Goal: Communication & Community: Participate in discussion

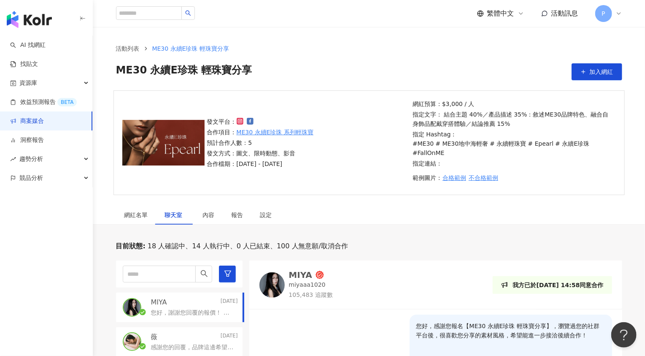
scroll to position [137, 0]
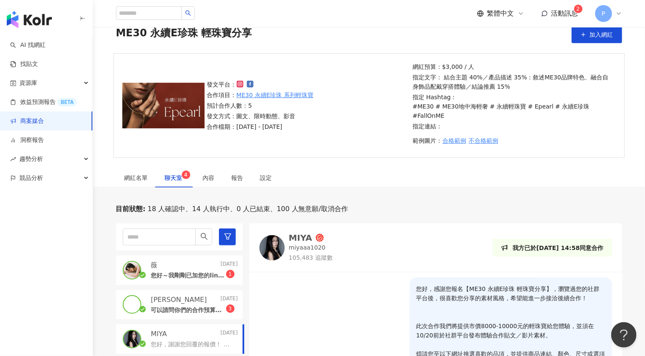
scroll to position [47, 0]
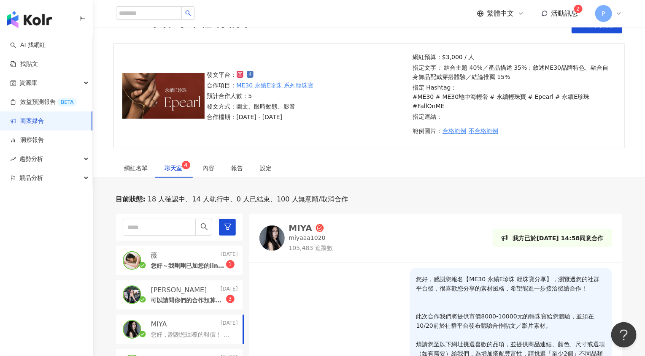
click at [166, 296] on p "可以請問你們的合作預算嗎～" at bounding box center [188, 300] width 75 height 8
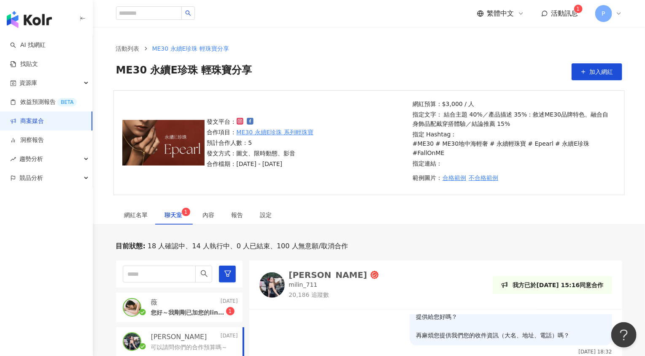
scroll to position [83, 0]
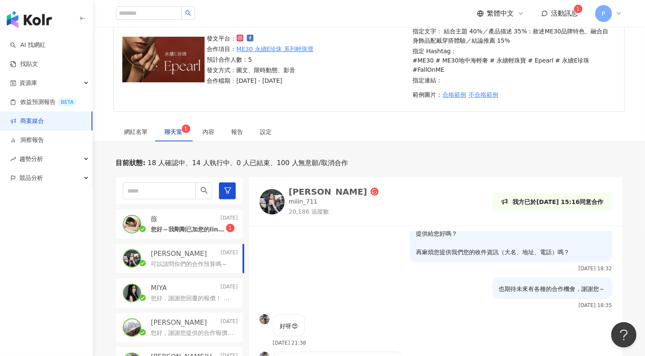
click at [189, 225] on p "您好～我剛剛已加您的line，再請協助確認，謝謝！" at bounding box center [188, 229] width 75 height 8
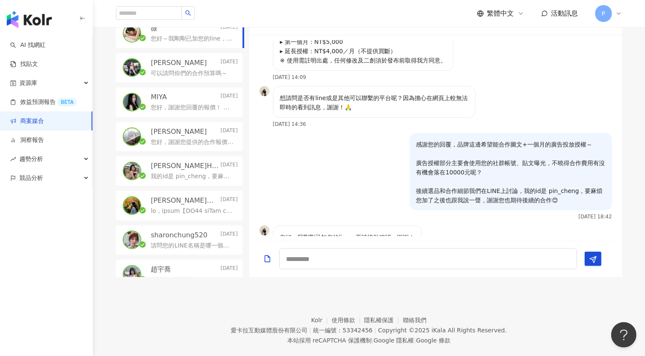
scroll to position [220, 0]
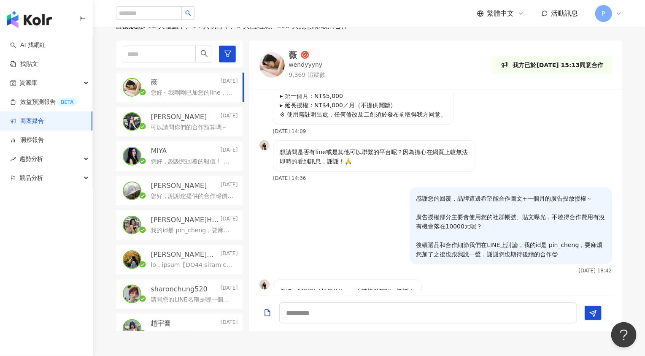
click at [173, 123] on p "可以請問你們的合作預算嗎～" at bounding box center [189, 127] width 77 height 8
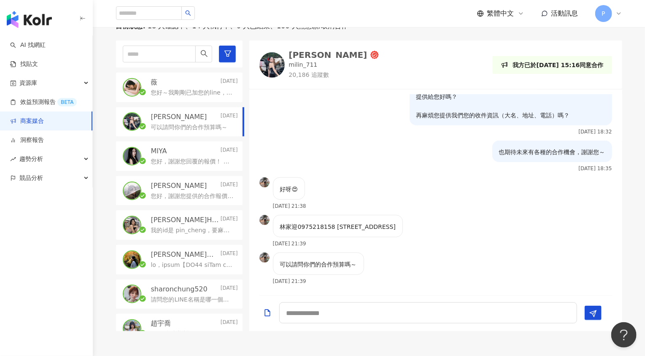
scroll to position [285, 0]
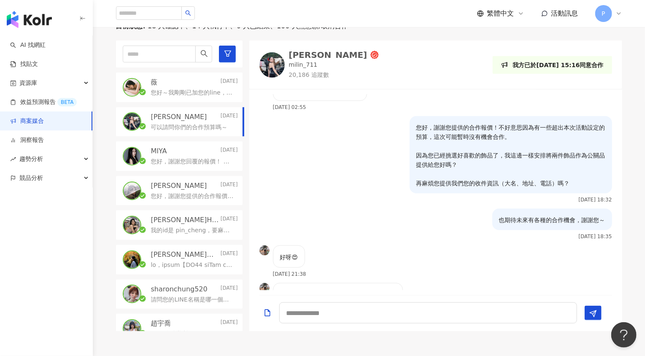
click at [172, 78] on div "薇 Today" at bounding box center [194, 82] width 87 height 9
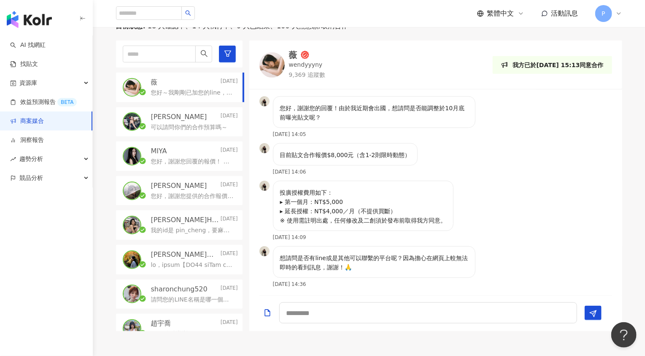
scroll to position [391, 0]
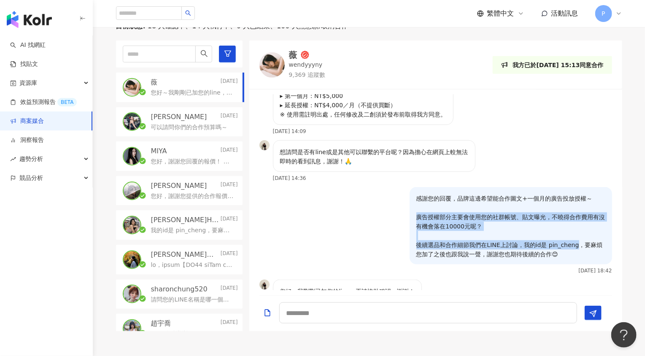
drag, startPoint x: 469, startPoint y: 180, endPoint x: 564, endPoint y: 205, distance: 98.5
click at [564, 205] on div "感謝您的回覆，品牌這邊希望能合作圖文+一個月的廣告投放授權～ 廣告授權部分主要會使用您的社群帳號、貼文曝光，不曉得合作費用有沒有機會落在10000元呢？ 後續…" at bounding box center [510, 225] width 202 height 77
click at [564, 205] on p "感謝您的回覆，品牌這邊希望能合作圖文+一個月的廣告投放授權～ 廣告授權部分主要會使用您的社群帳號、貼文曝光，不曉得合作費用有沒有機會落在10000元呢？ 後續…" at bounding box center [510, 226] width 189 height 65
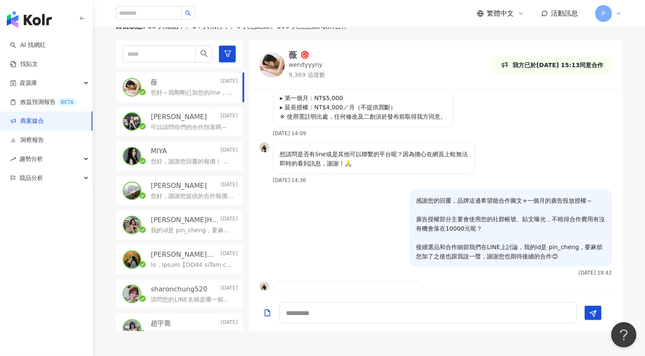
scroll to position [298, 0]
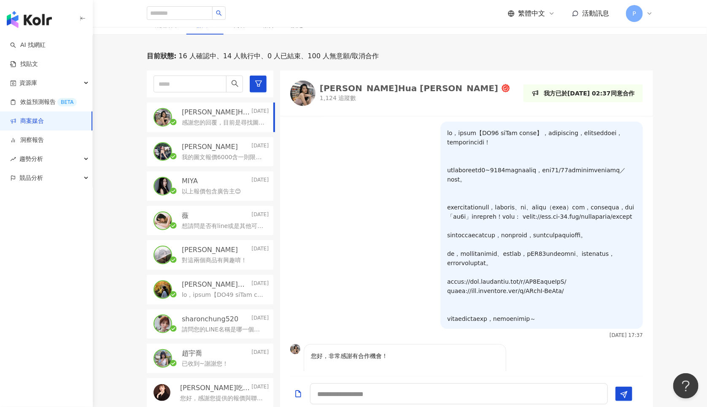
scroll to position [207, 0]
